Goal: Transaction & Acquisition: Obtain resource

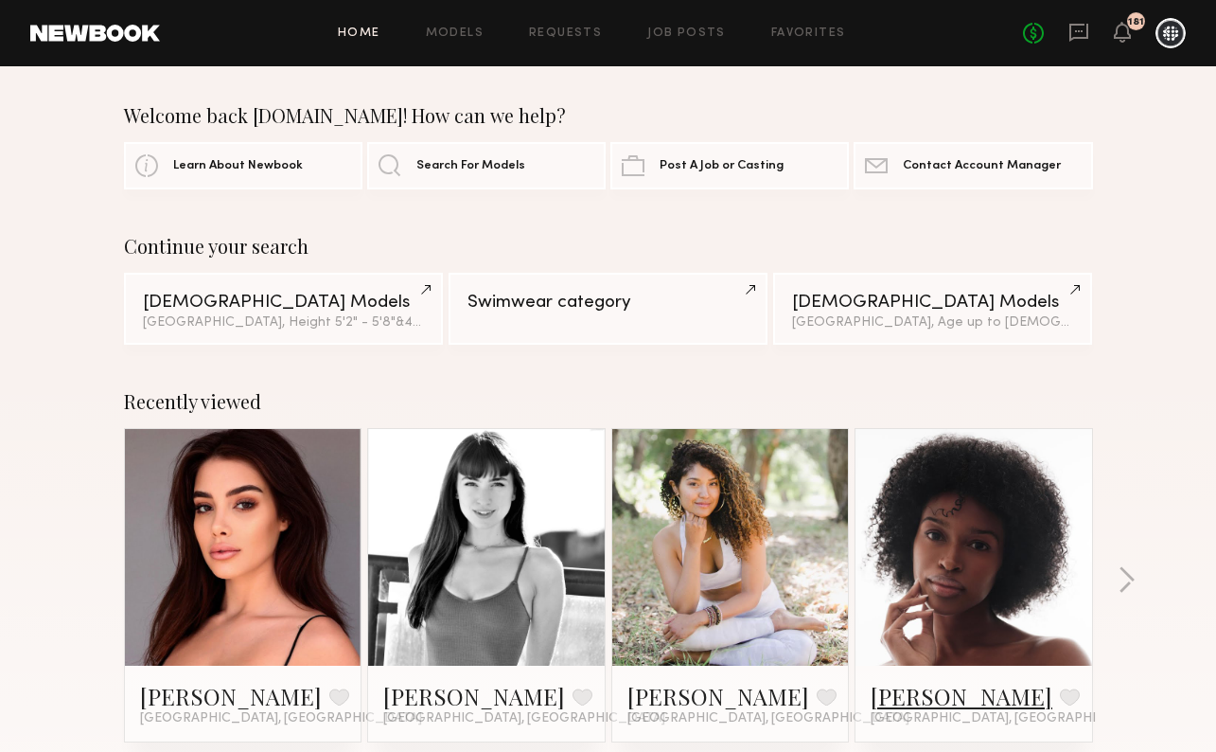
click at [905, 697] on link "Jade Y." at bounding box center [962, 696] width 182 height 30
click at [658, 44] on div "Home Models Requests Job Posts Favorites Sign Out No fees up to $5,000 181" at bounding box center [673, 33] width 1026 height 30
click at [679, 36] on link "Job Posts" at bounding box center [686, 33] width 79 height 12
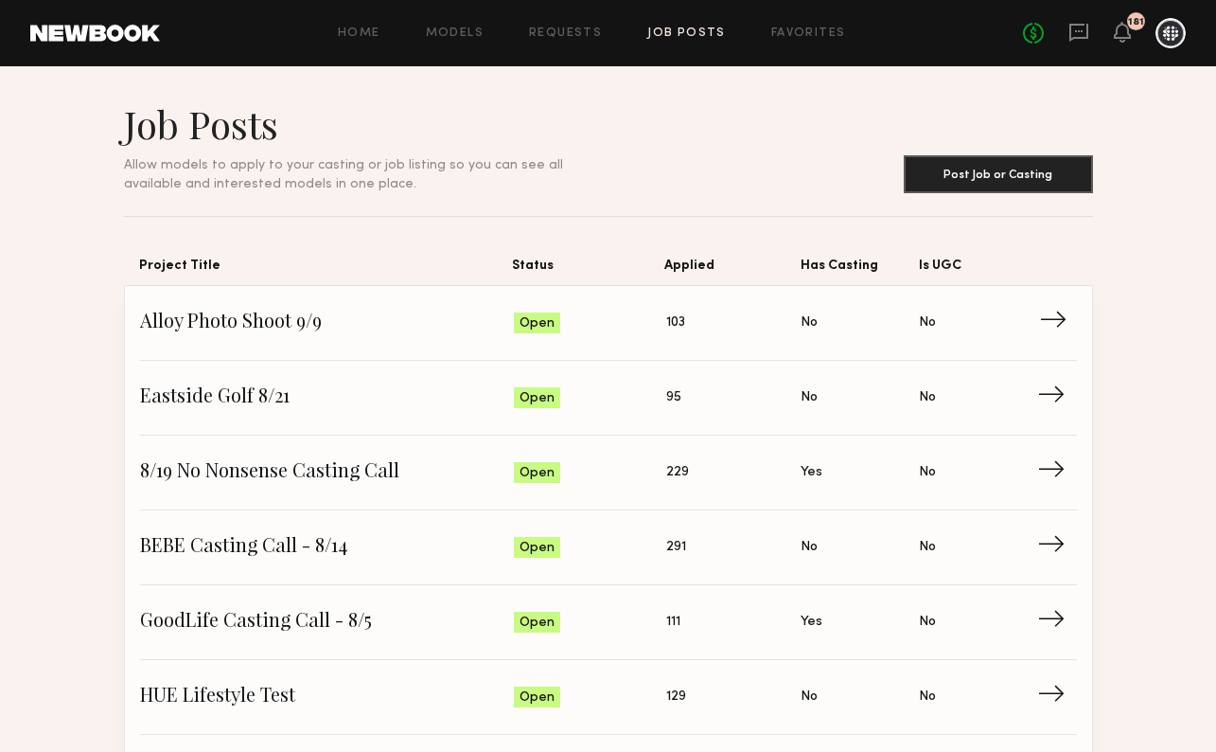
click at [271, 330] on span "Alloy Photo Shoot 9/9" at bounding box center [327, 323] width 375 height 28
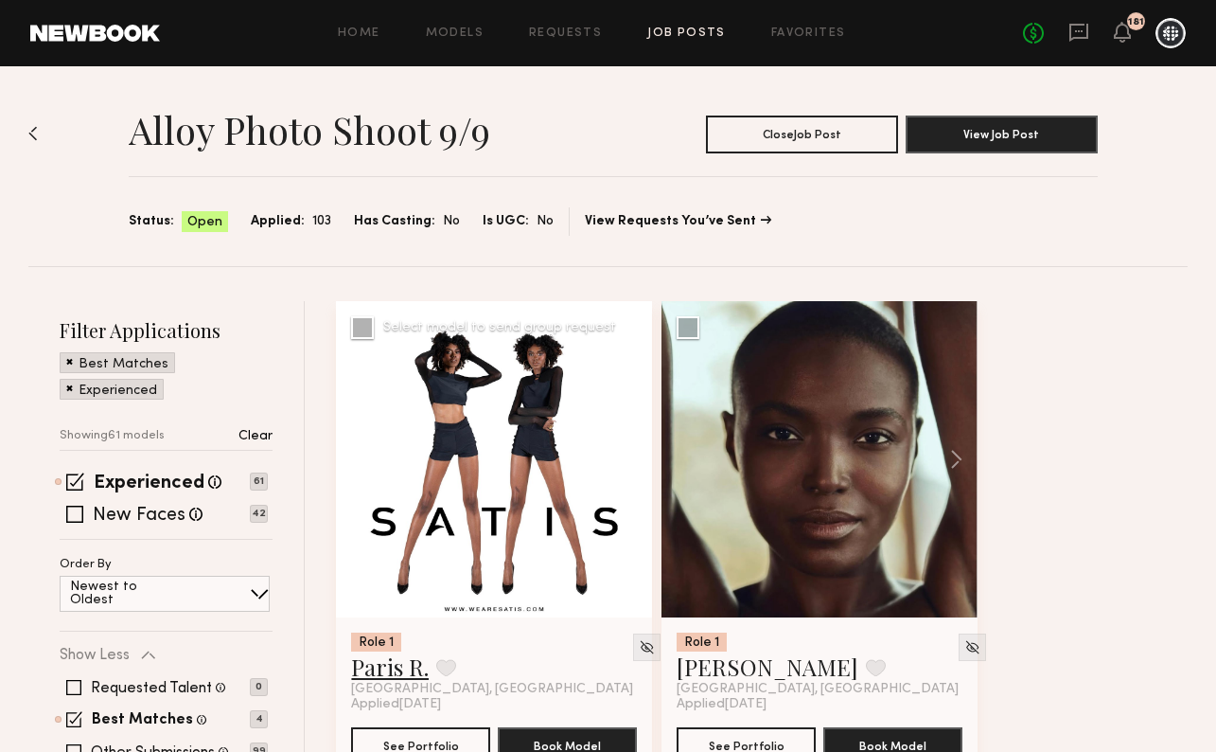
click at [397, 665] on link "Paris R." at bounding box center [390, 666] width 78 height 30
click at [73, 481] on span at bounding box center [75, 481] width 18 height 18
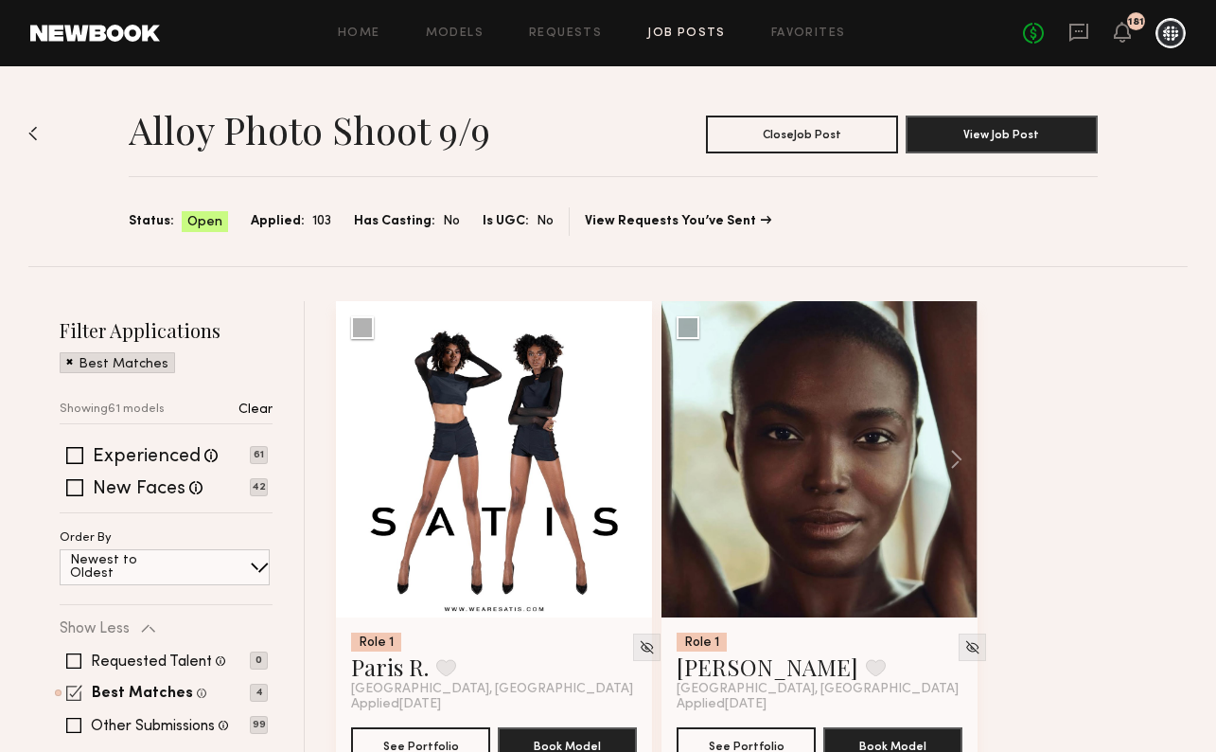
click at [75, 688] on span at bounding box center [74, 692] width 16 height 16
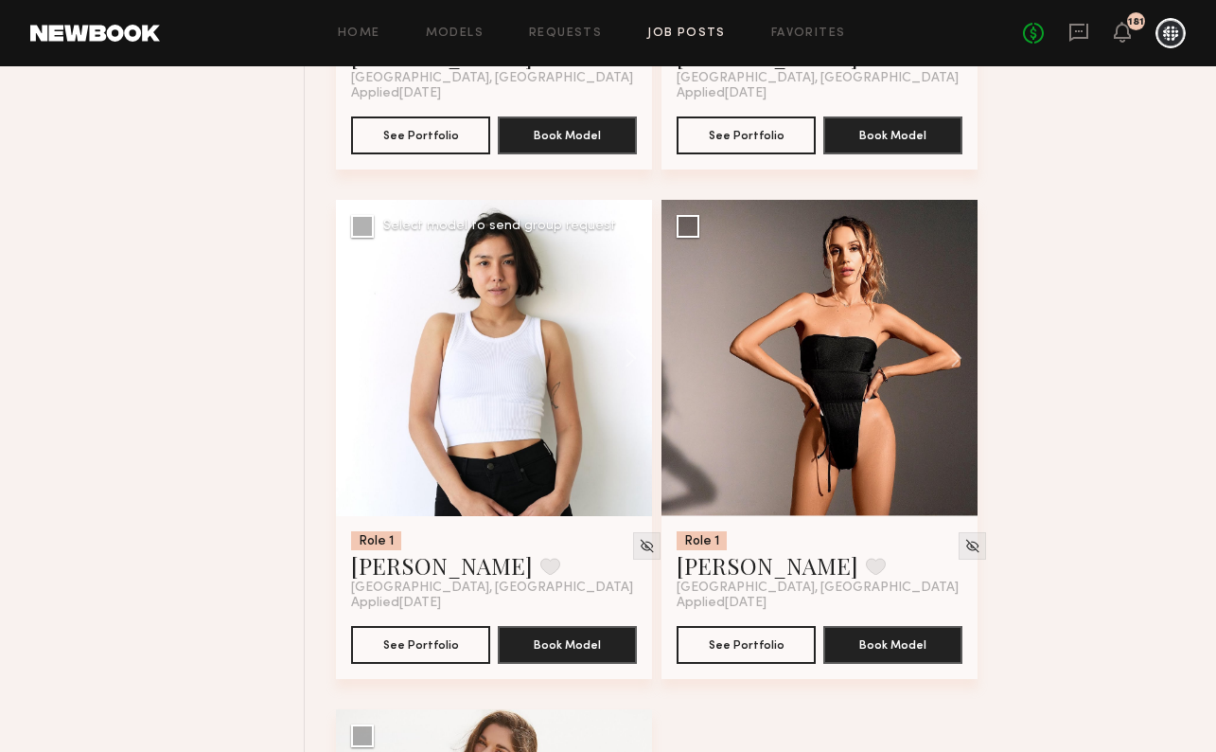
scroll to position [25563, 0]
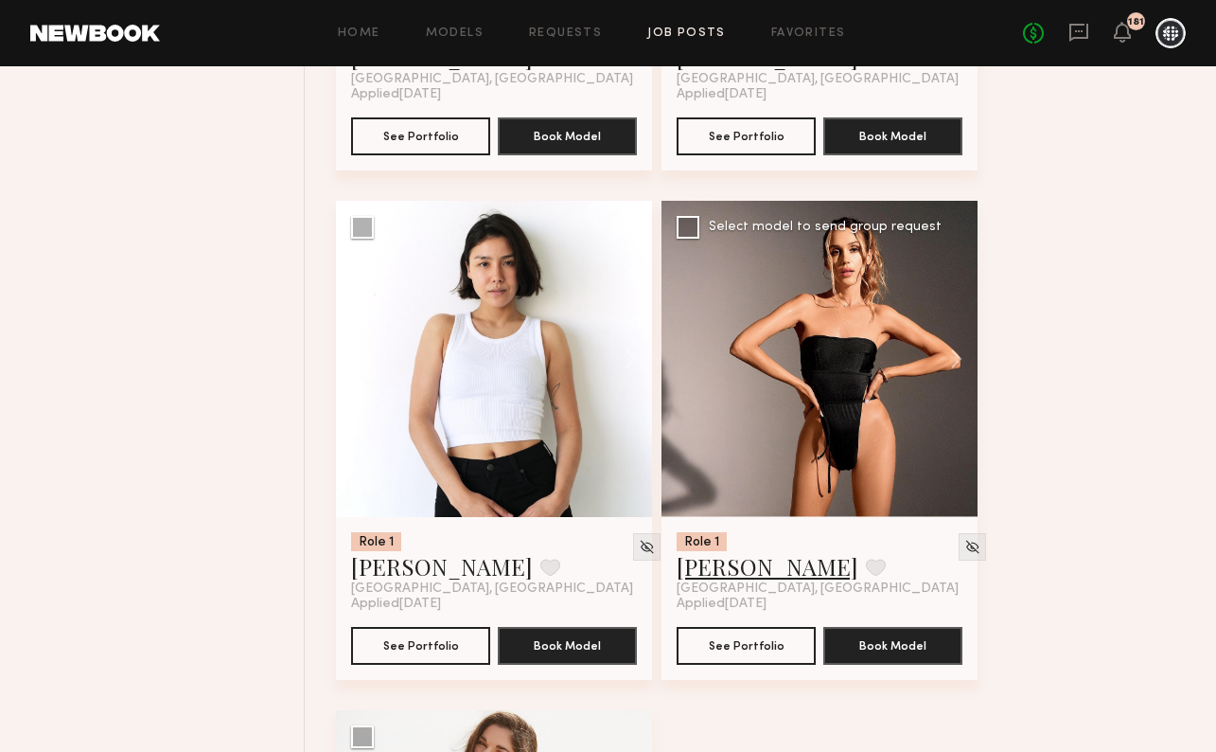
click at [689, 581] on link "Elena J." at bounding box center [768, 566] width 182 height 30
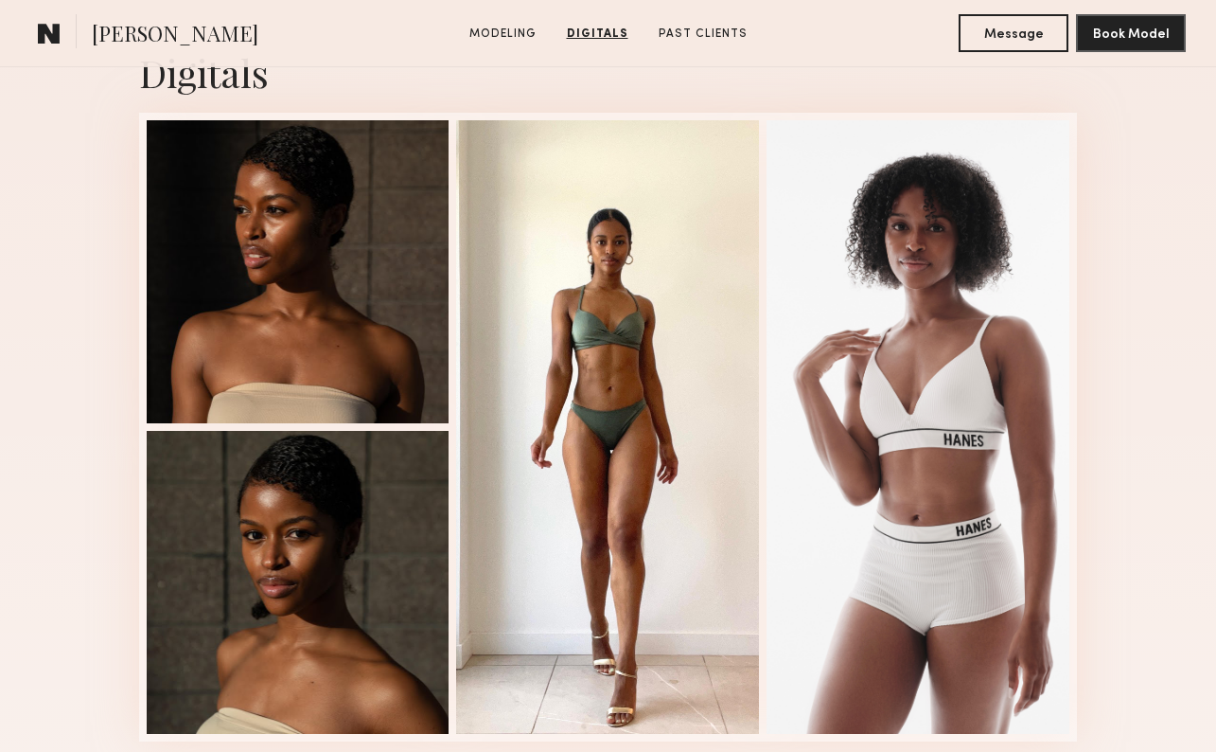
scroll to position [1914, 0]
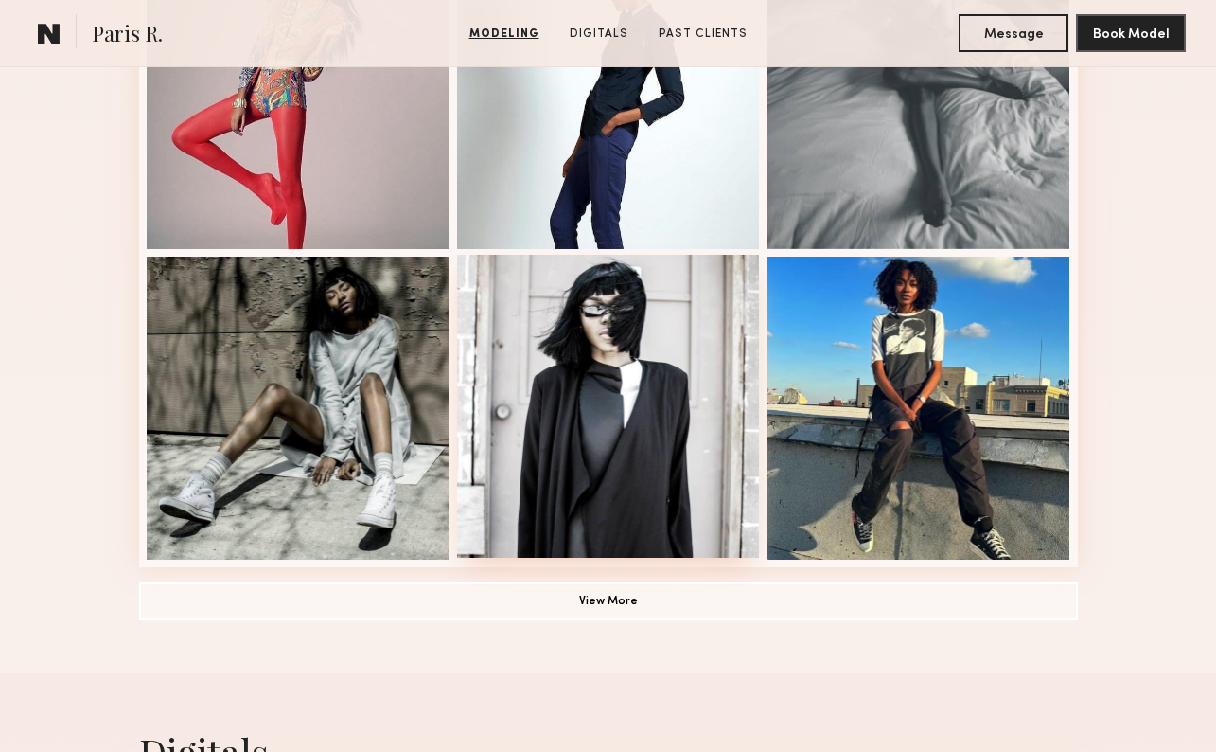
scroll to position [1369, 0]
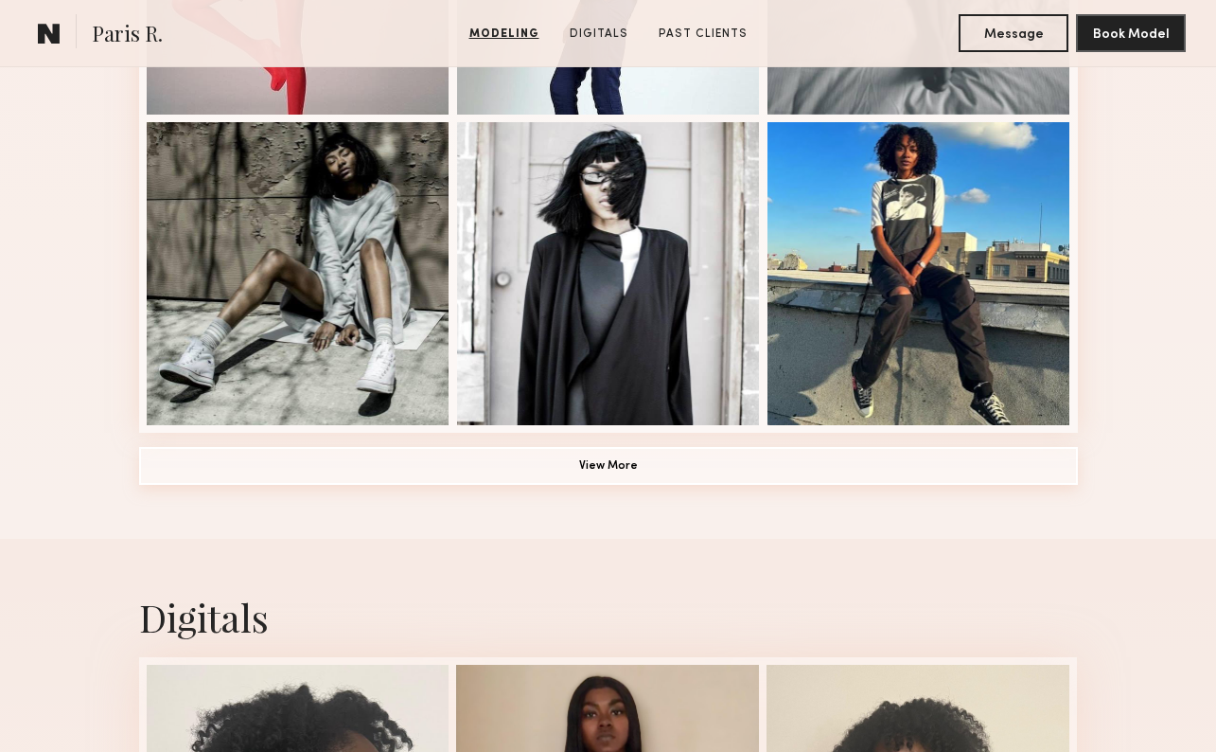
click at [659, 471] on button "View More" at bounding box center [608, 466] width 939 height 38
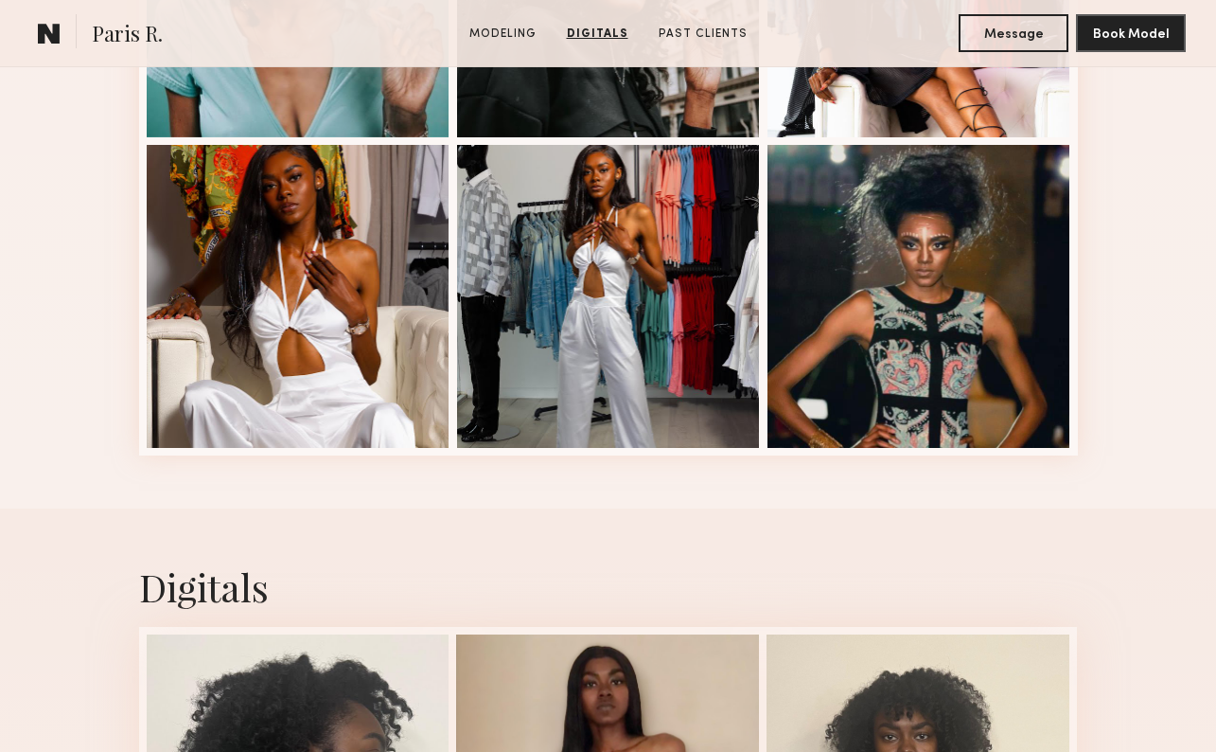
scroll to position [2549, 0]
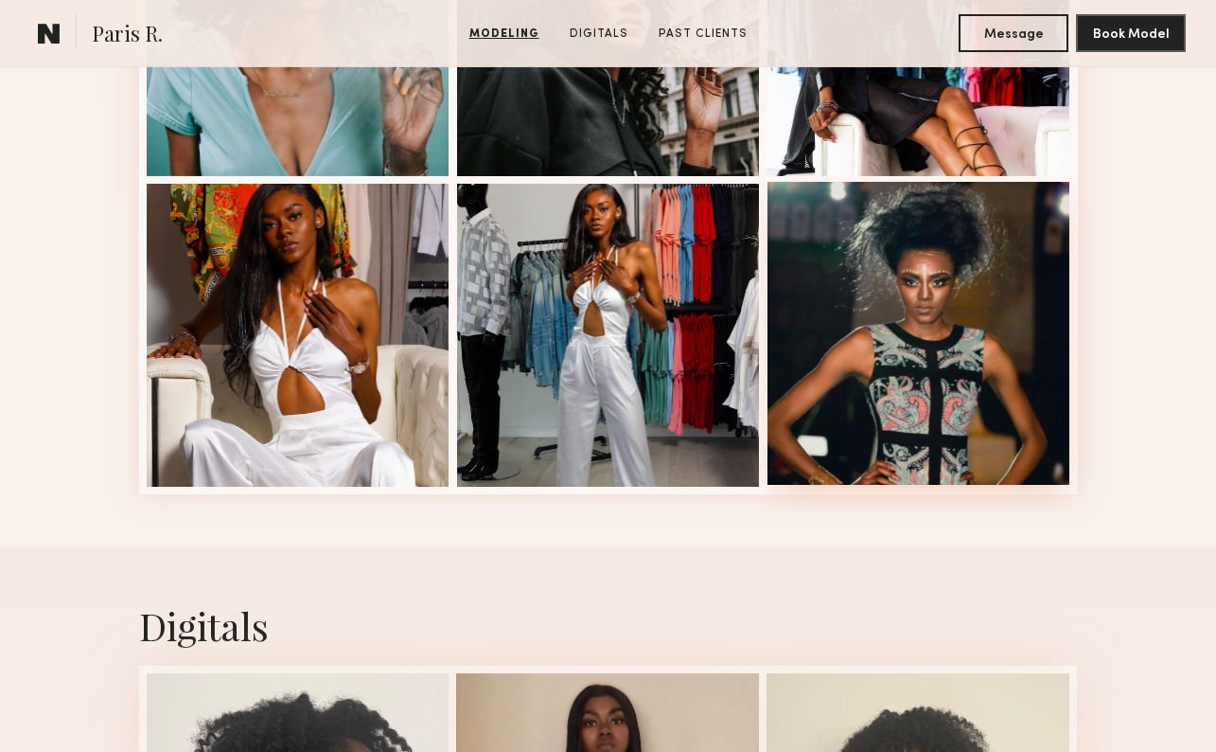
click at [824, 354] on div at bounding box center [919, 333] width 303 height 303
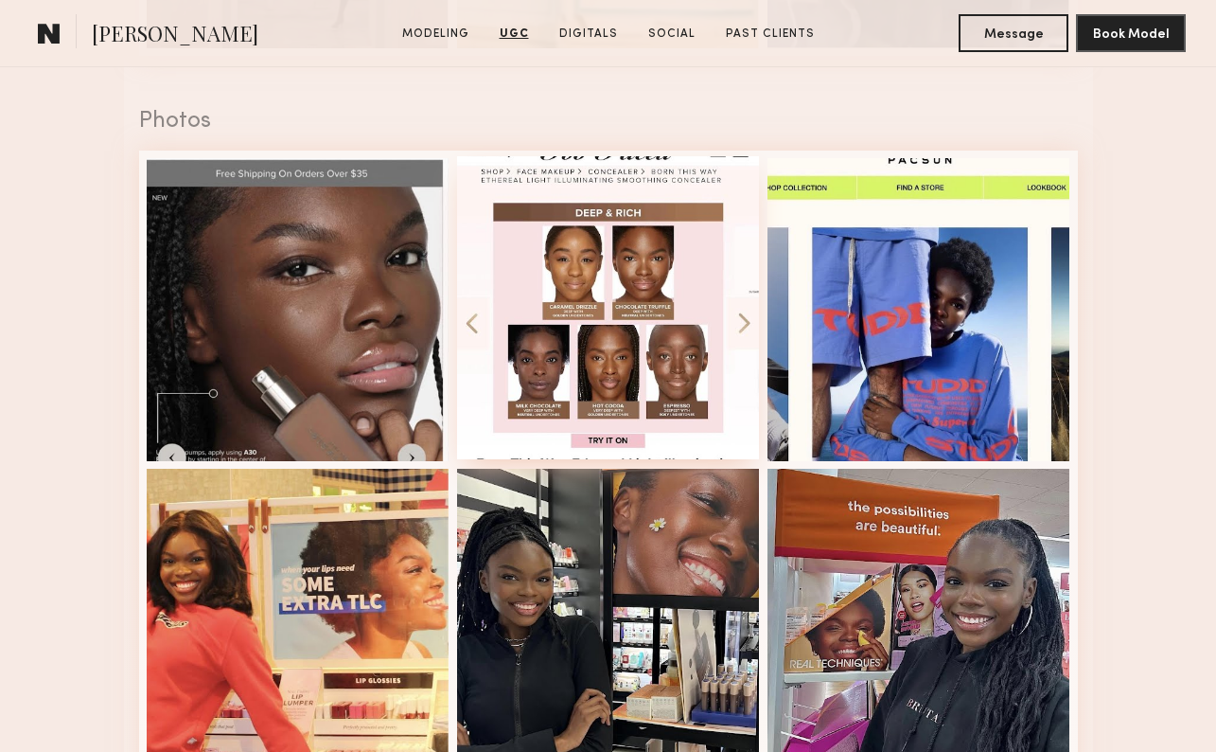
scroll to position [3223, 0]
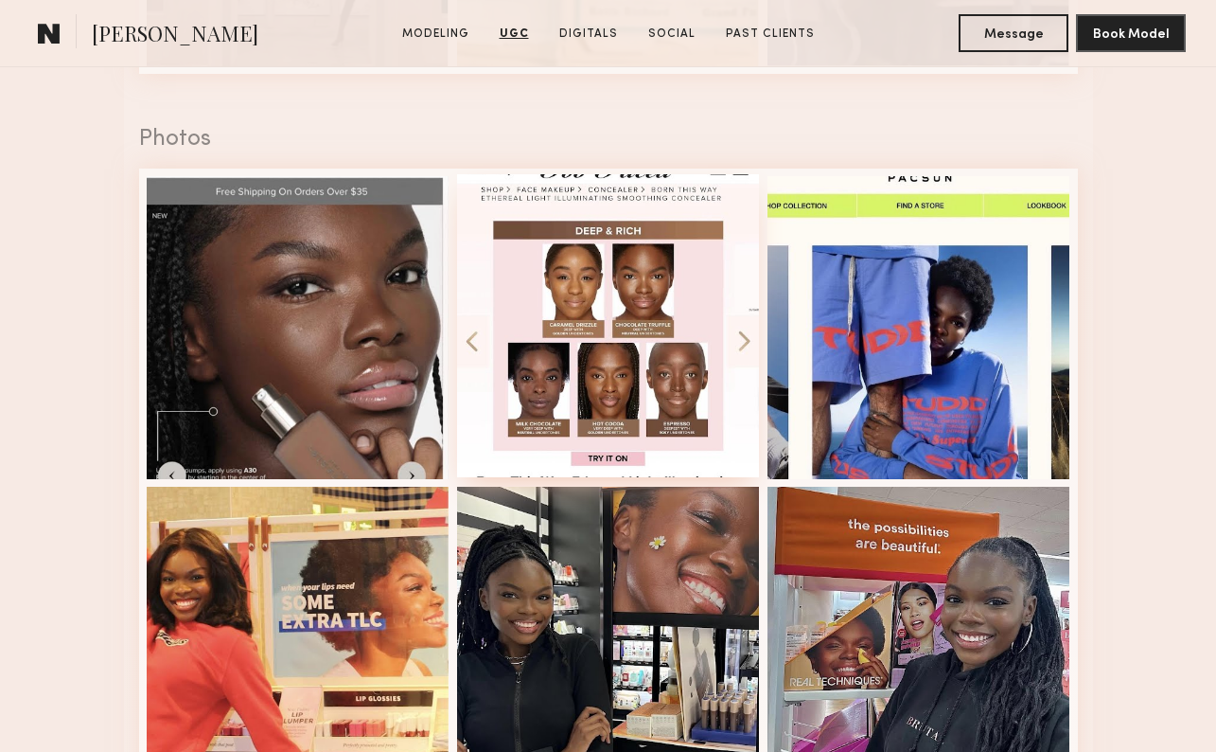
click at [645, 318] on div at bounding box center [608, 325] width 303 height 303
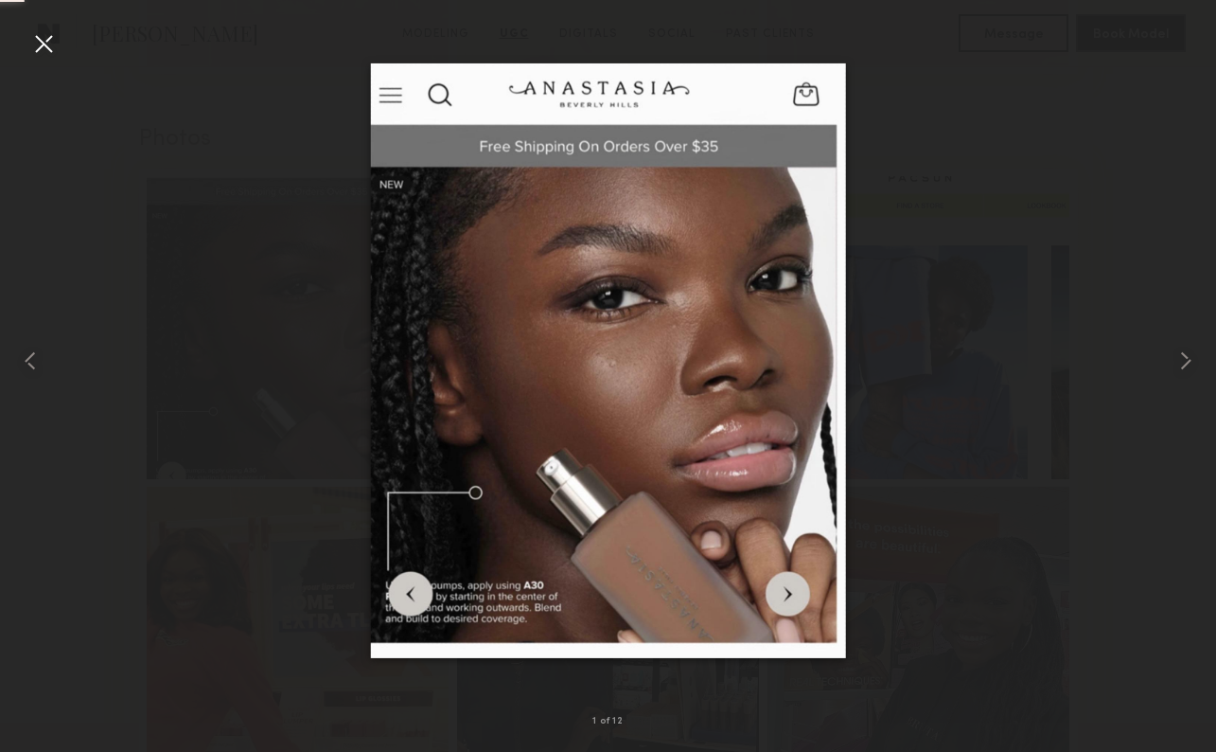
scroll to position [4412, 0]
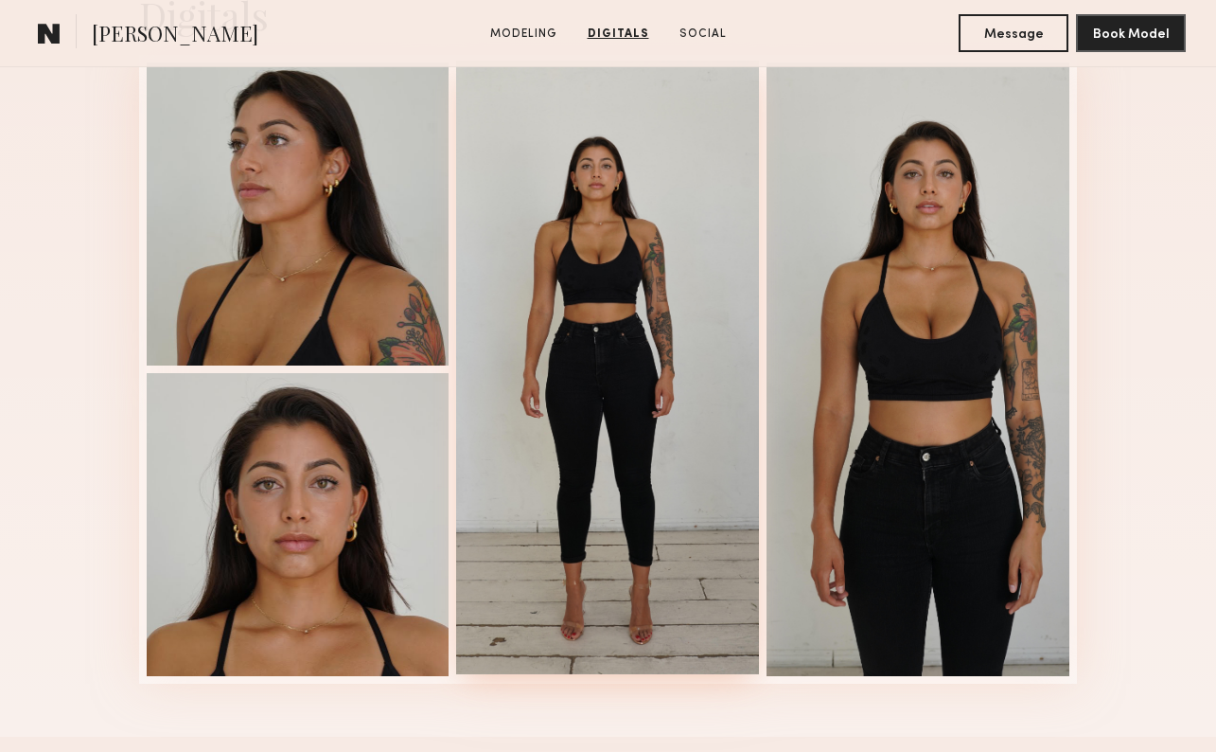
scroll to position [1974, 0]
